Goal: Task Accomplishment & Management: Manage account settings

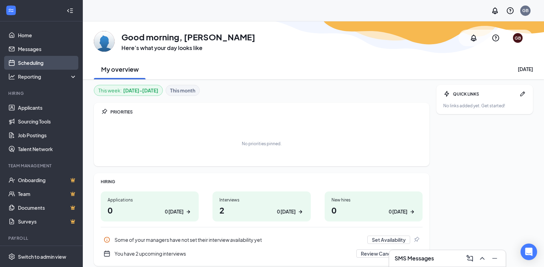
click at [33, 63] on link "Scheduling" at bounding box center [47, 63] width 59 height 14
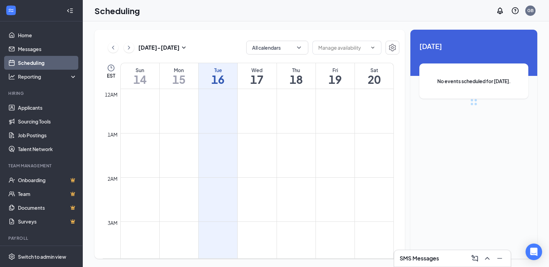
scroll to position [339, 0]
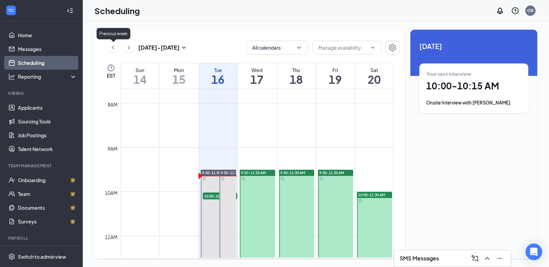
click at [111, 48] on icon "ChevronLeft" at bounding box center [113, 47] width 7 height 8
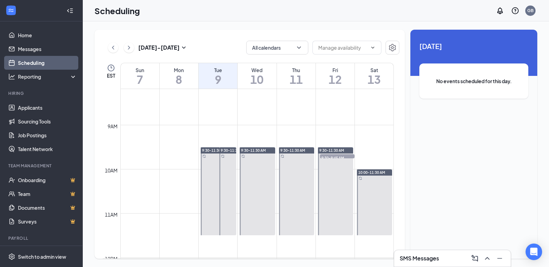
scroll to position [374, 0]
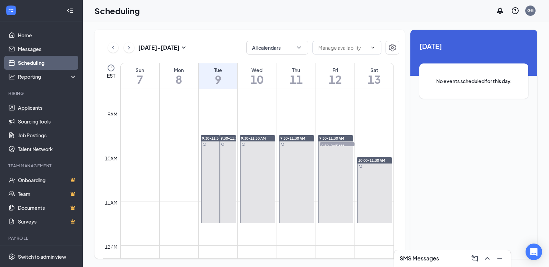
click at [335, 143] on span "9:30-9:45 AM" at bounding box center [337, 145] width 35 height 7
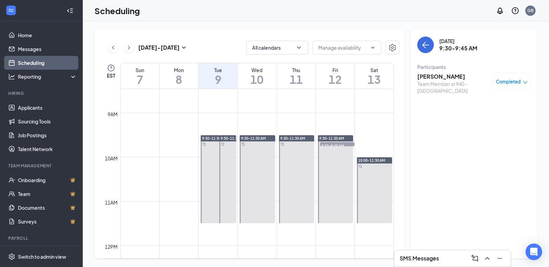
click at [507, 80] on span "Completed" at bounding box center [508, 81] width 25 height 7
click at [487, 115] on span "Mark as no-show" at bounding box center [493, 116] width 38 height 8
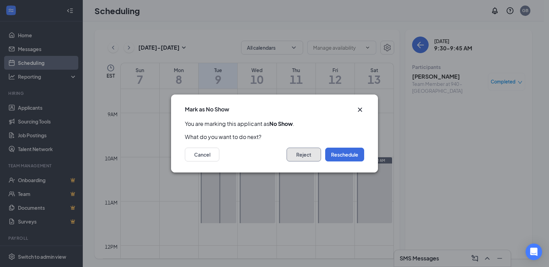
click at [312, 154] on button "Reject" at bounding box center [304, 155] width 35 height 14
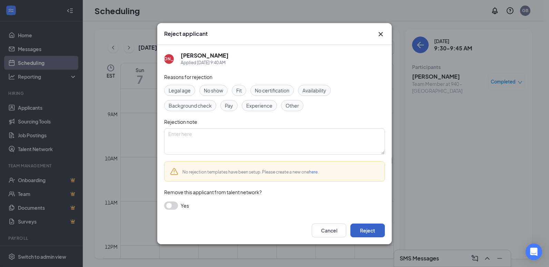
click at [376, 230] on button "Reject" at bounding box center [368, 231] width 35 height 14
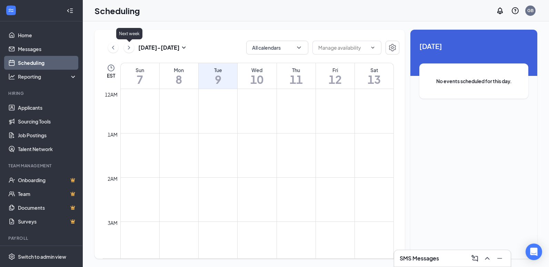
click at [127, 46] on icon "ChevronRight" at bounding box center [129, 47] width 7 height 8
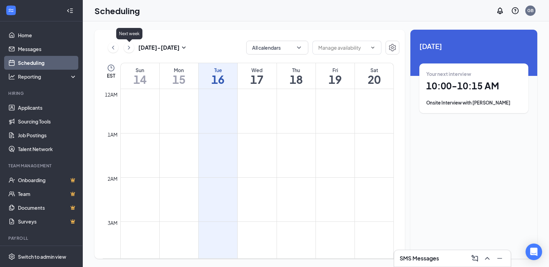
scroll to position [339, 0]
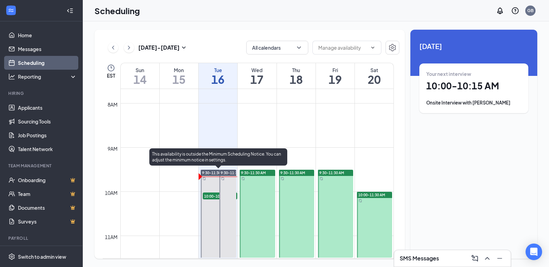
click at [210, 193] on span "10:00-10:15 AM" at bounding box center [220, 196] width 35 height 7
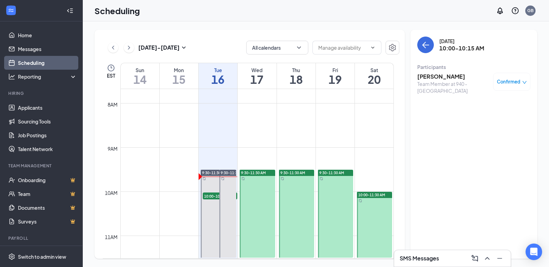
click at [509, 79] on span "Confirmed" at bounding box center [508, 81] width 23 height 7
click at [469, 173] on div "[DATE] 10:00-10:15 AM Participants [PERSON_NAME] Team Member at 940 - [GEOGRAPH…" at bounding box center [474, 144] width 127 height 229
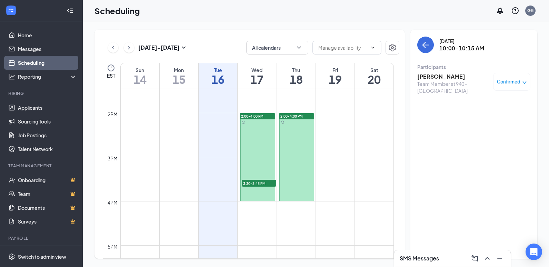
scroll to position [615, 0]
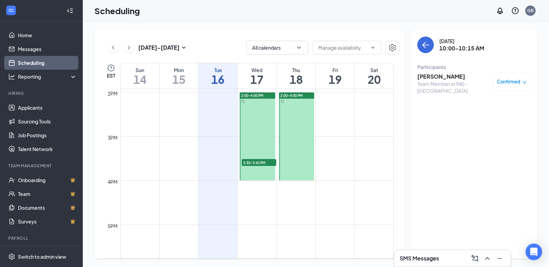
click at [268, 161] on span "3:30-3:45 PM" at bounding box center [259, 162] width 35 height 7
click at [430, 78] on h3 "[PERSON_NAME]" at bounding box center [454, 77] width 72 height 8
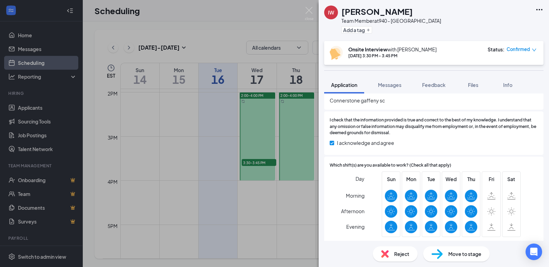
scroll to position [599, 0]
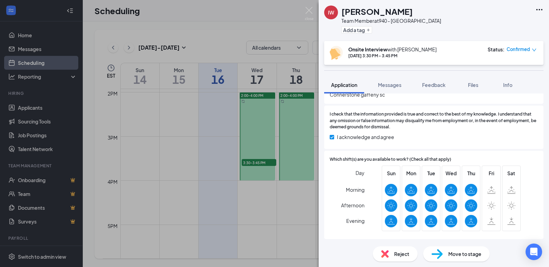
click at [223, 188] on div "IW [PERSON_NAME] Team Member at 940 - [GEOGRAPHIC_DATA] Add a tag Onsite Interv…" at bounding box center [274, 133] width 549 height 267
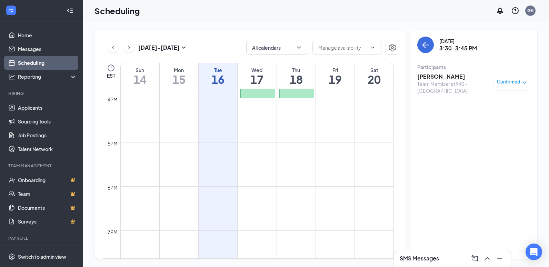
scroll to position [684, 0]
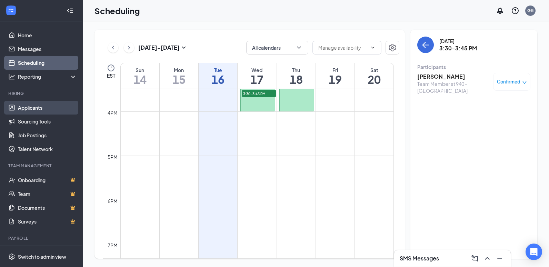
click at [30, 108] on link "Applicants" at bounding box center [47, 108] width 59 height 14
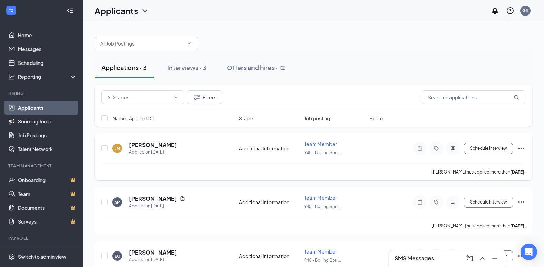
click at [522, 147] on icon "Ellipses" at bounding box center [521, 148] width 8 height 8
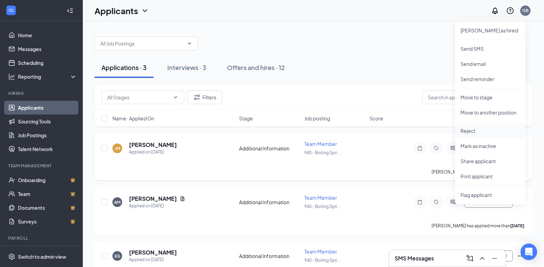
click at [470, 130] on p "Reject" at bounding box center [490, 130] width 59 height 7
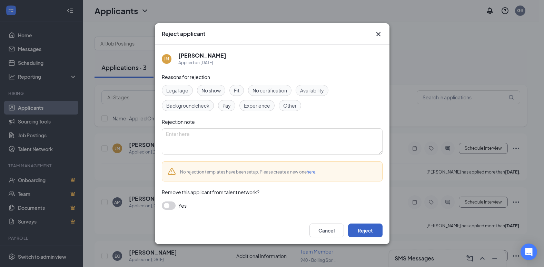
click at [368, 228] on button "Reject" at bounding box center [365, 231] width 35 height 14
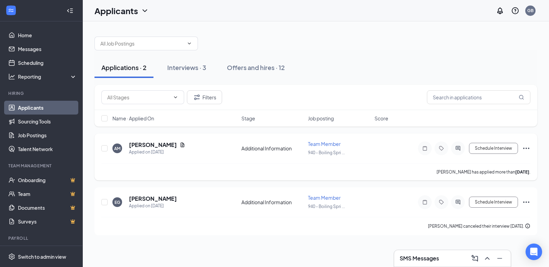
click at [524, 147] on icon "Ellipses" at bounding box center [527, 148] width 8 height 8
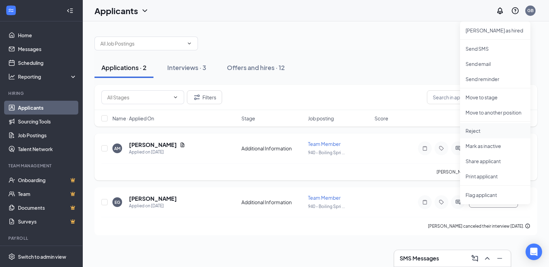
click at [478, 130] on p "Reject" at bounding box center [495, 130] width 59 height 7
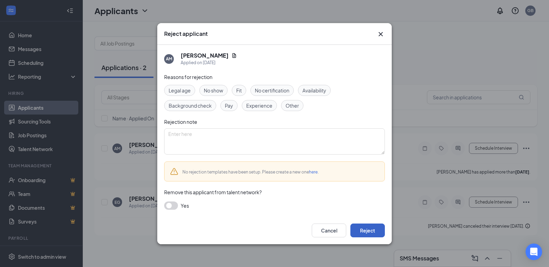
click at [359, 231] on button "Reject" at bounding box center [368, 231] width 35 height 14
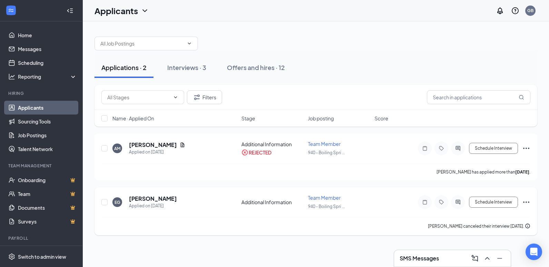
click at [526, 201] on icon "Ellipses" at bounding box center [527, 202] width 8 height 8
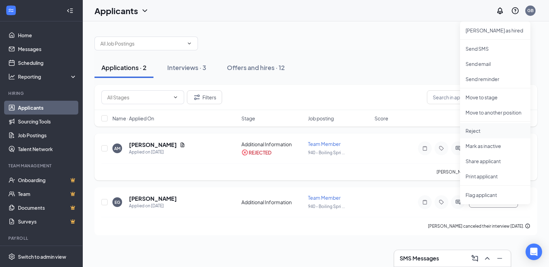
click at [478, 128] on p "Reject" at bounding box center [495, 130] width 59 height 7
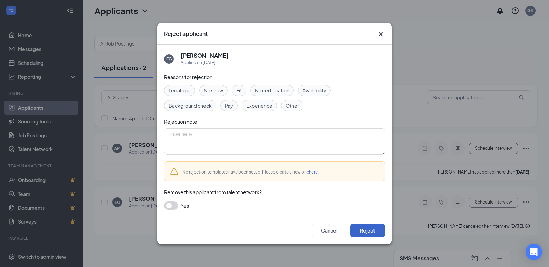
click at [368, 231] on button "Reject" at bounding box center [368, 231] width 35 height 14
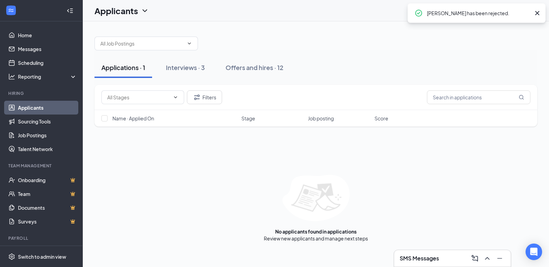
click at [129, 67] on div "Applications · 1" at bounding box center [123, 67] width 44 height 9
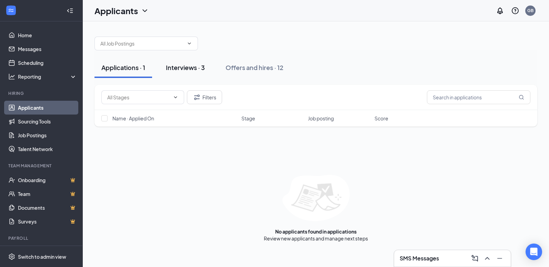
click at [178, 65] on div "Interviews · 3" at bounding box center [185, 67] width 39 height 9
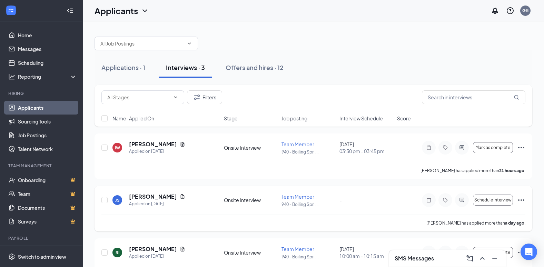
click at [521, 199] on icon "Ellipses" at bounding box center [521, 200] width 8 height 8
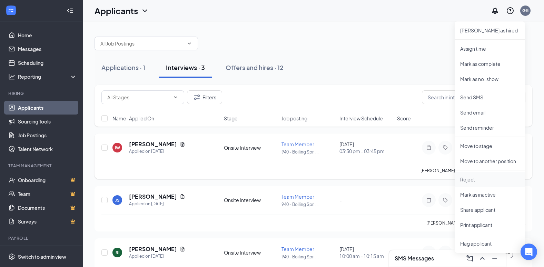
drag, startPoint x: 464, startPoint y: 179, endPoint x: 458, endPoint y: 177, distance: 6.2
click at [464, 179] on p "Reject" at bounding box center [489, 179] width 59 height 7
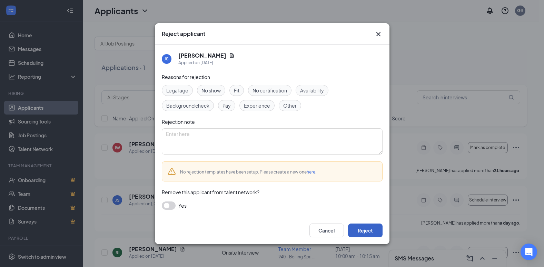
click at [362, 225] on button "Reject" at bounding box center [365, 231] width 35 height 14
